Goal: Information Seeking & Learning: Learn about a topic

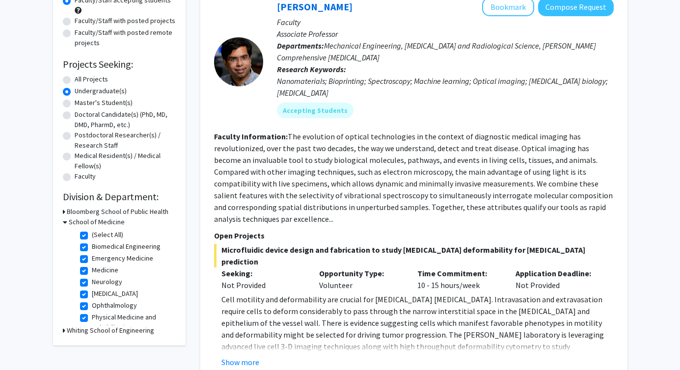
scroll to position [113, 0]
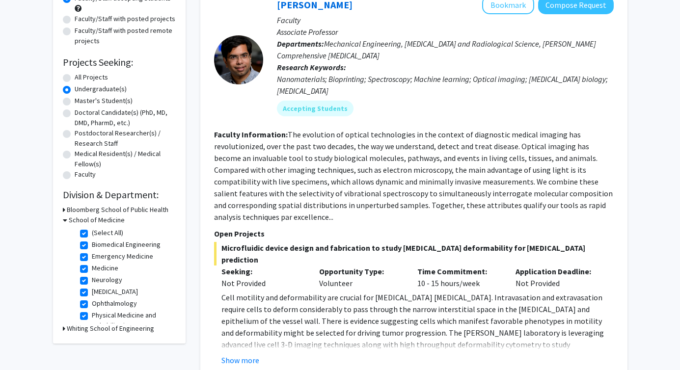
click at [92, 232] on label "(Select All)" at bounding box center [107, 233] width 31 height 10
click at [92, 232] on input "(Select All)" at bounding box center [95, 231] width 6 height 6
checkbox input "false"
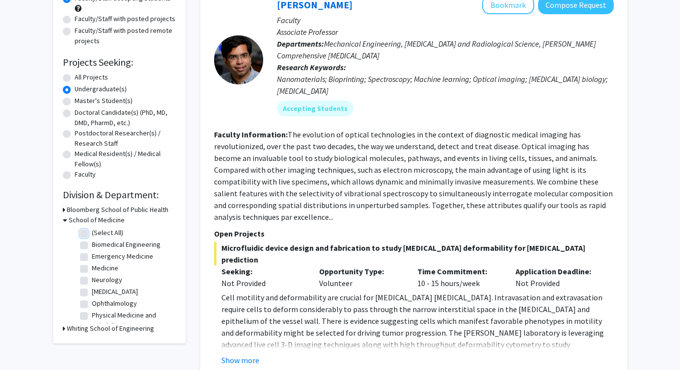
checkbox input "false"
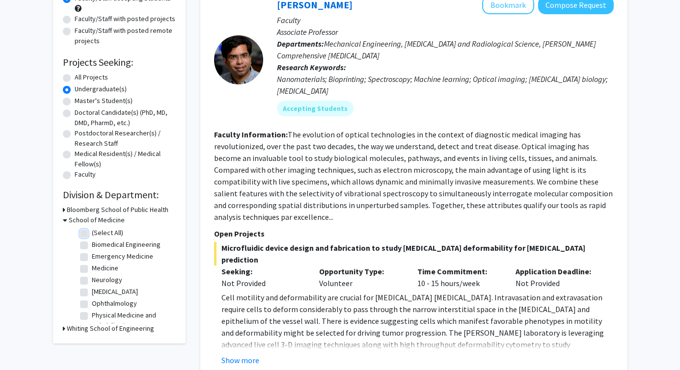
checkbox input "false"
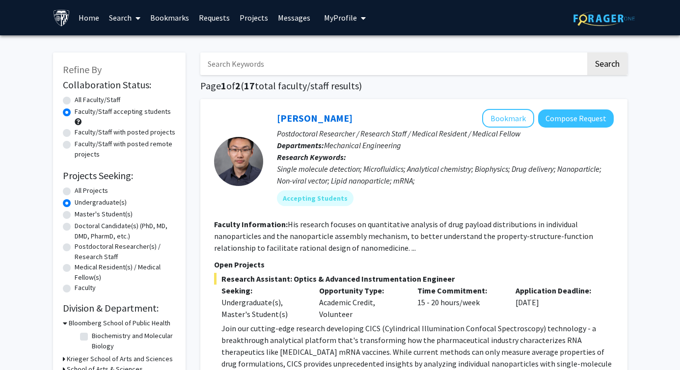
click at [92, 338] on label "Biochemistry and Molecular Biology" at bounding box center [132, 341] width 81 height 21
click at [92, 337] on input "Biochemistry and Molecular Biology" at bounding box center [95, 334] width 6 height 6
checkbox input "true"
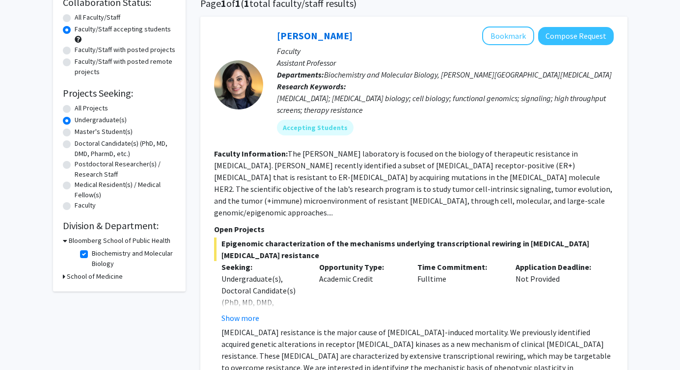
scroll to position [83, 0]
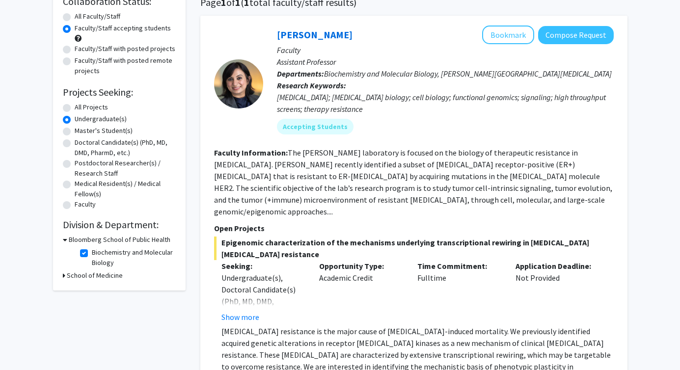
click at [85, 109] on label "All Projects" at bounding box center [91, 107] width 33 height 10
click at [81, 108] on input "All Projects" at bounding box center [78, 105] width 6 height 6
radio input "true"
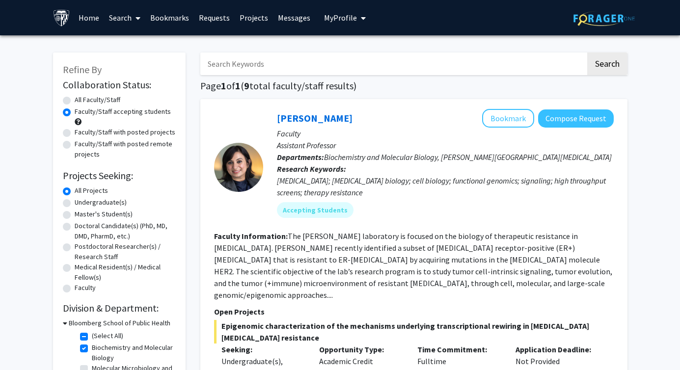
click at [79, 104] on label "All Faculty/Staff" at bounding box center [98, 100] width 46 height 10
click at [79, 101] on input "All Faculty/Staff" at bounding box center [78, 98] width 6 height 6
radio input "true"
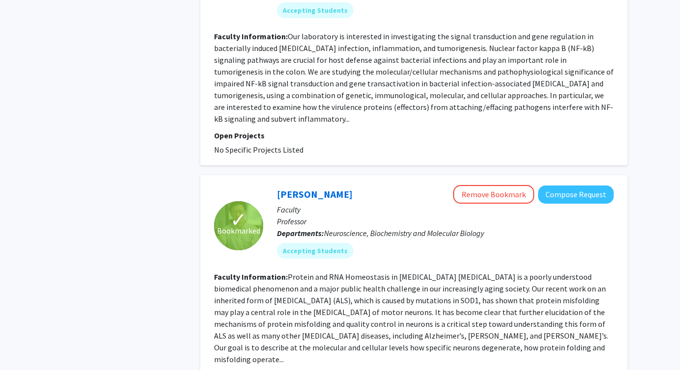
scroll to position [1974, 0]
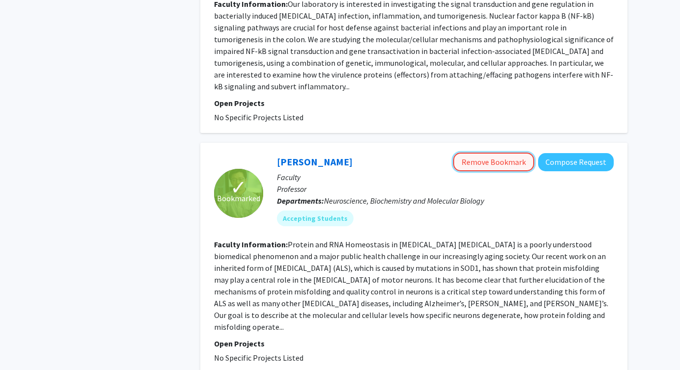
click at [499, 153] on button "Remove Bookmark" at bounding box center [493, 162] width 81 height 19
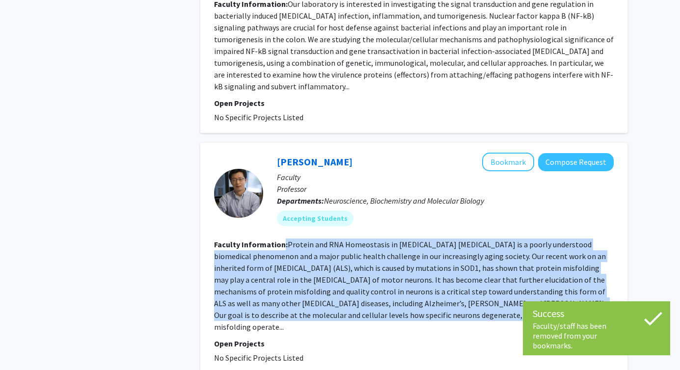
drag, startPoint x: 283, startPoint y: 190, endPoint x: 411, endPoint y: 260, distance: 146.0
click at [413, 258] on section "Faculty Information: Protein and RNA Homeostasis in [MEDICAL_DATA] [MEDICAL_DAT…" at bounding box center [413, 285] width 399 height 94
click at [411, 260] on fg-read-more "Protein and RNA Homeostasis in [MEDICAL_DATA] [MEDICAL_DATA] is a poorly unders…" at bounding box center [411, 285] width 394 height 92
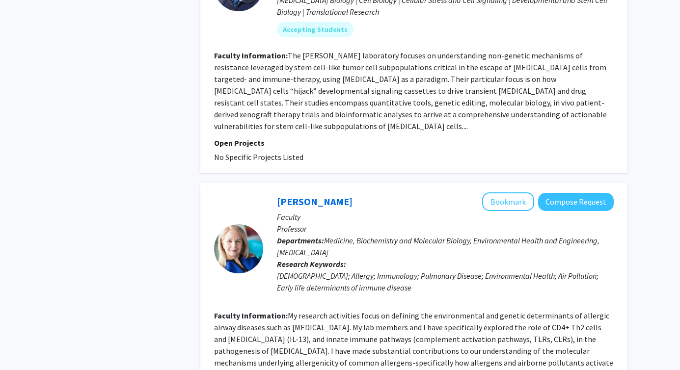
scroll to position [2539, 0]
